Goal: Task Accomplishment & Management: Manage account settings

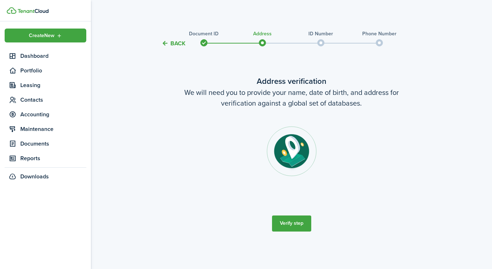
click at [202, 33] on stepper-dot-title "Document ID" at bounding box center [204, 33] width 30 height 7
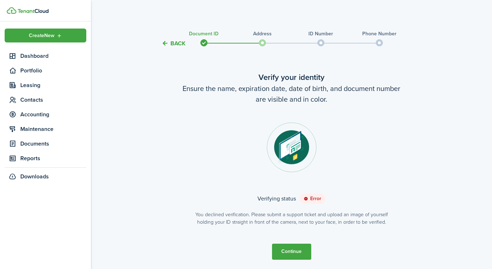
click at [178, 42] on button "Back" at bounding box center [174, 43] width 24 height 7
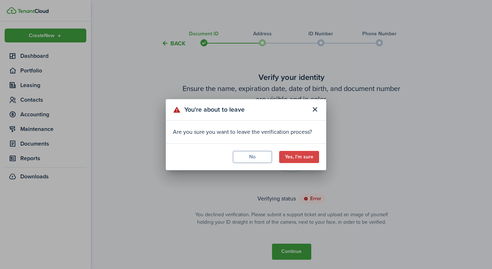
click at [307, 158] on button "Yes, I'm sure" at bounding box center [299, 157] width 40 height 12
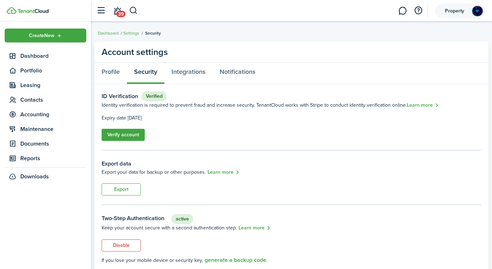
click at [473, 11] on img at bounding box center [477, 10] width 11 height 11
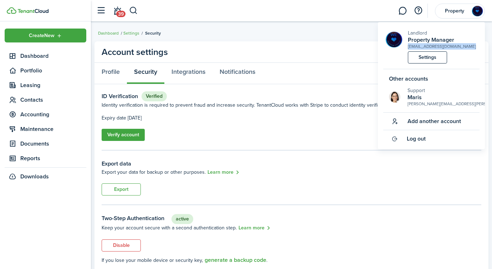
drag, startPoint x: 464, startPoint y: 46, endPoint x: 407, endPoint y: 49, distance: 57.5
click at [407, 49] on div "Landlord Property Manager [EMAIL_ADDRESS][DOMAIN_NAME] Settings" at bounding box center [431, 49] width 96 height 40
copy div "[EMAIL_ADDRESS][DOMAIN_NAME]"
click at [137, 135] on link "Verify account" at bounding box center [123, 135] width 43 height 12
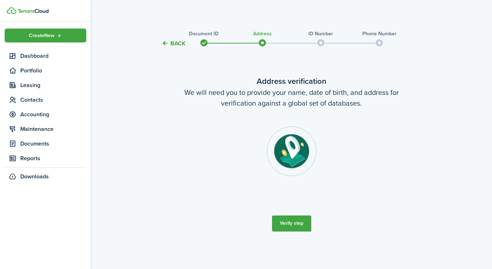
click at [322, 35] on stepper-dot-title "ID Number" at bounding box center [321, 33] width 25 height 7
click at [210, 34] on stepper-dot-title "Document ID" at bounding box center [204, 33] width 30 height 7
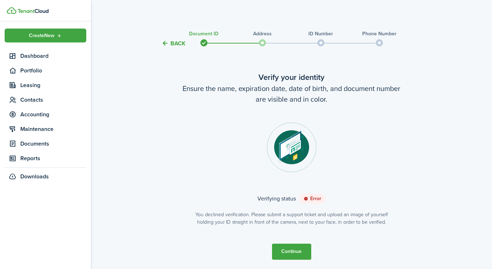
click at [179, 41] on button "Back" at bounding box center [174, 43] width 24 height 7
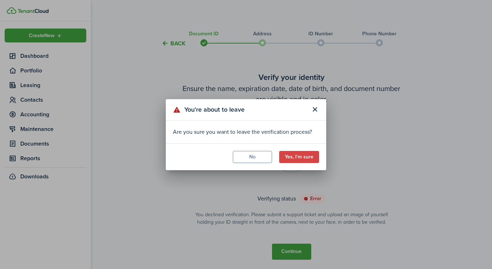
click at [301, 158] on button "Yes, I'm sure" at bounding box center [299, 157] width 40 height 12
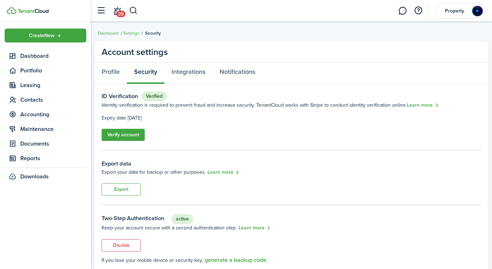
click at [131, 135] on link "Verify account" at bounding box center [123, 135] width 43 height 12
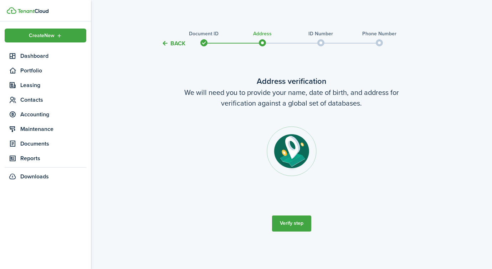
click at [210, 32] on stepper-dot-title "Document ID" at bounding box center [204, 33] width 30 height 7
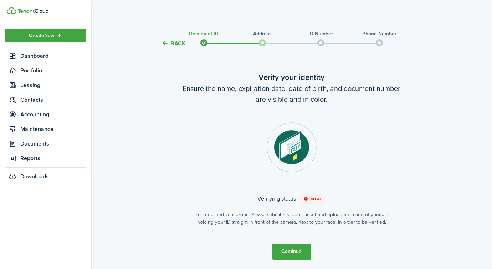
click at [160, 157] on verification-wizard-document "Verify your identity Ensure the name, expiration date, date of birth, and docum…" at bounding box center [292, 148] width 300 height 154
copy small "submit a support ticket and upload an image of yourself holding your ID straigh…"
drag, startPoint x: 268, startPoint y: 215, endPoint x: 397, endPoint y: 220, distance: 129.2
click at [397, 220] on verification-wizard-document "Verify your identity Ensure the name, expiration date, date of birth, and docum…" at bounding box center [292, 148] width 300 height 154
click at [25, 55] on span "Dashboard" at bounding box center [53, 56] width 66 height 9
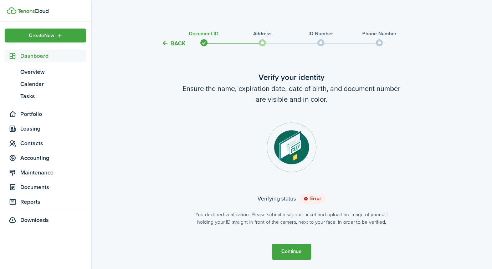
click at [174, 44] on button "Back" at bounding box center [174, 43] width 24 height 7
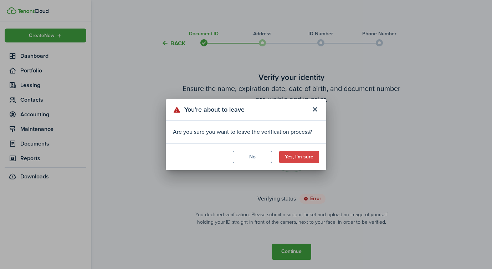
click at [306, 157] on button "Yes, I'm sure" at bounding box center [299, 157] width 40 height 12
